Goal: Find specific page/section: Find specific page/section

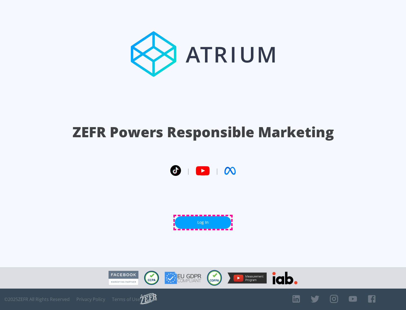
click at [203, 223] on link "Log In" at bounding box center [203, 222] width 56 height 13
